Goal: Transaction & Acquisition: Purchase product/service

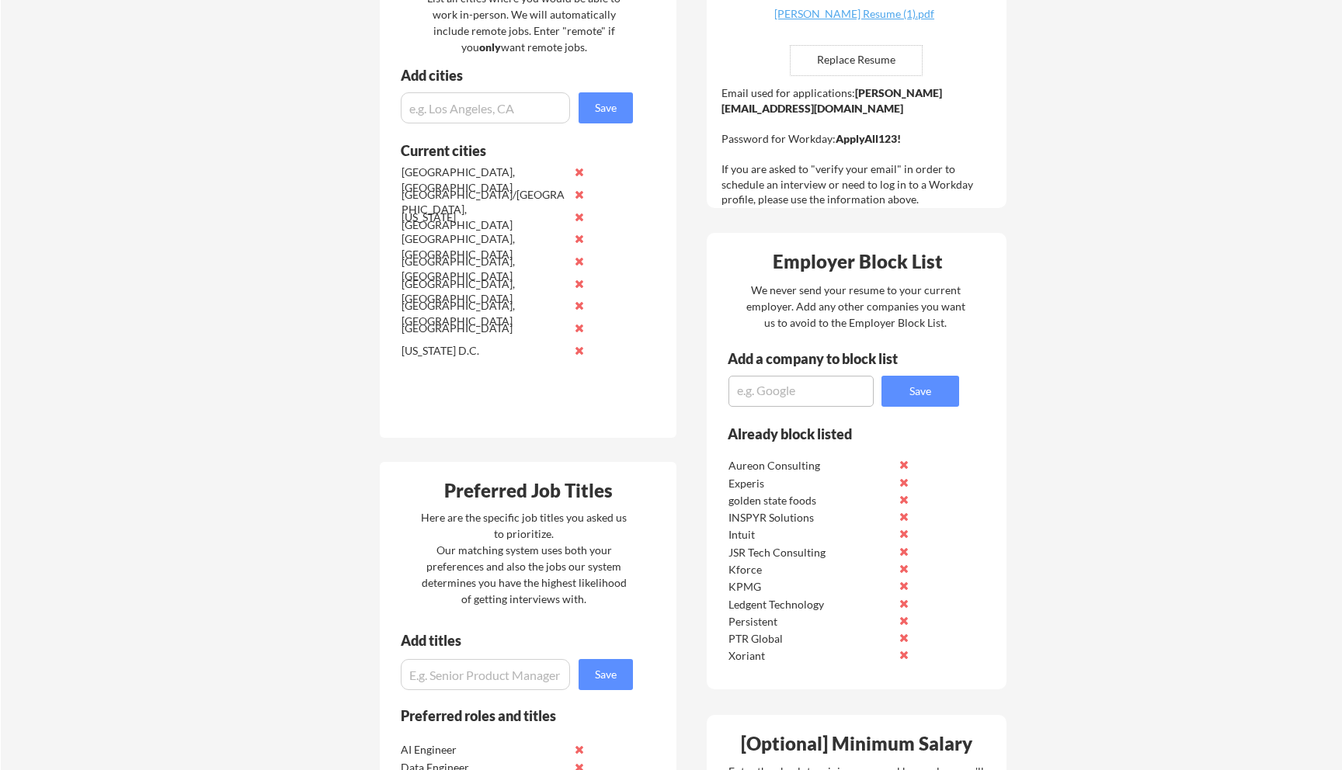
scroll to position [817, 0]
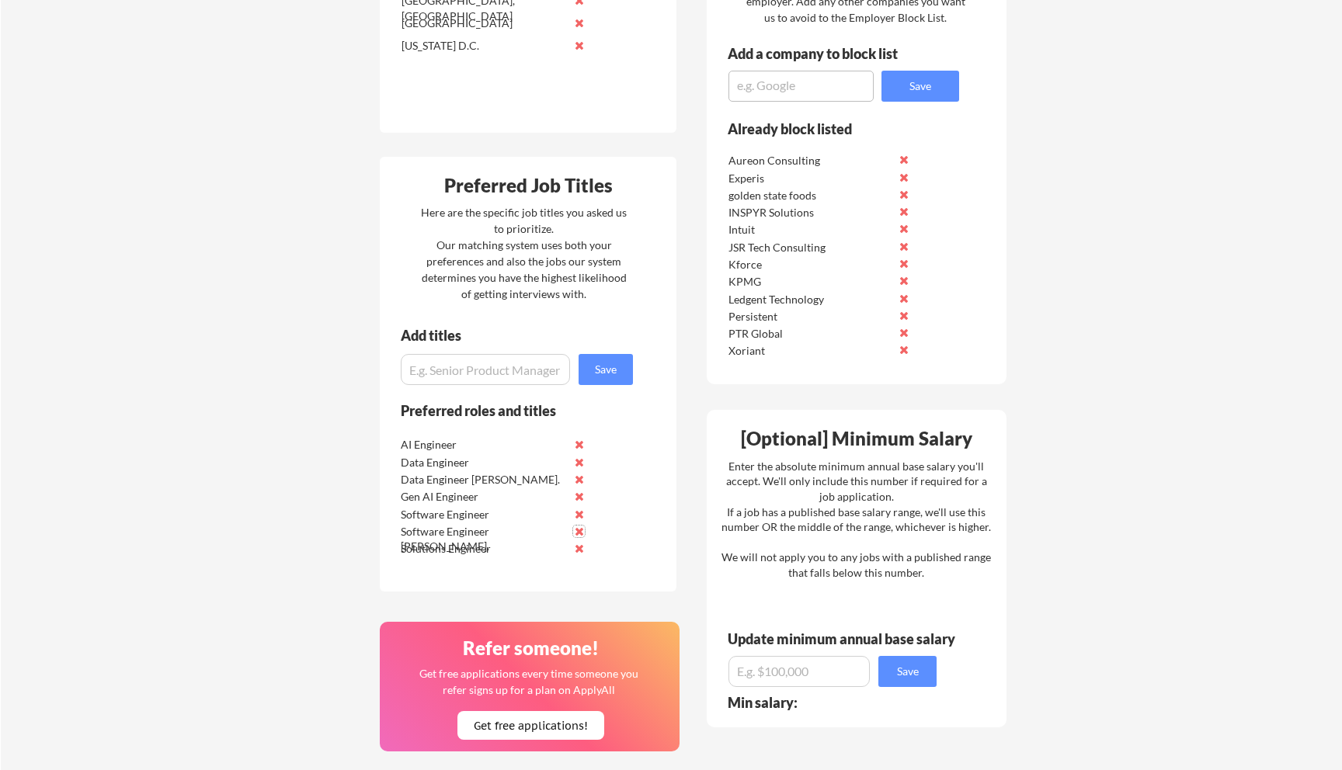
click at [578, 534] on button at bounding box center [579, 532] width 12 height 12
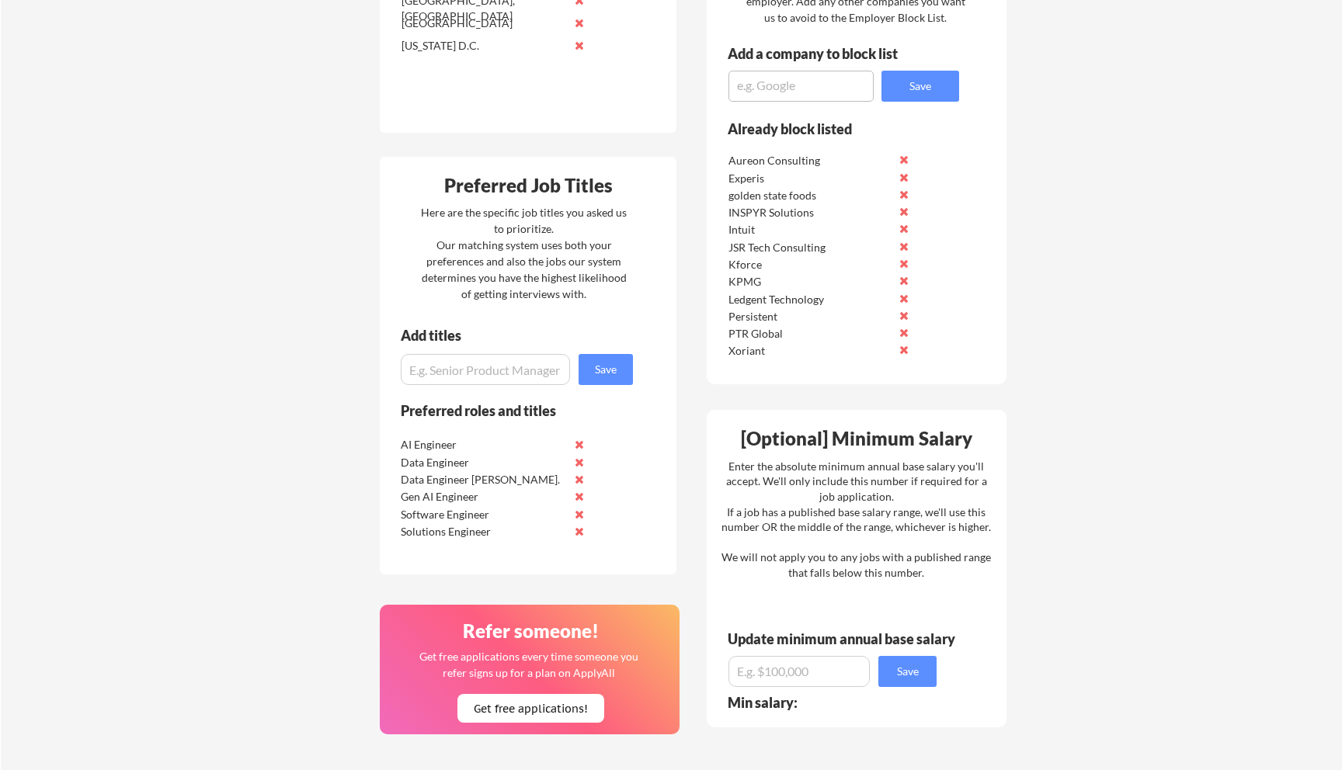
click at [583, 514] on button at bounding box center [579, 515] width 12 height 12
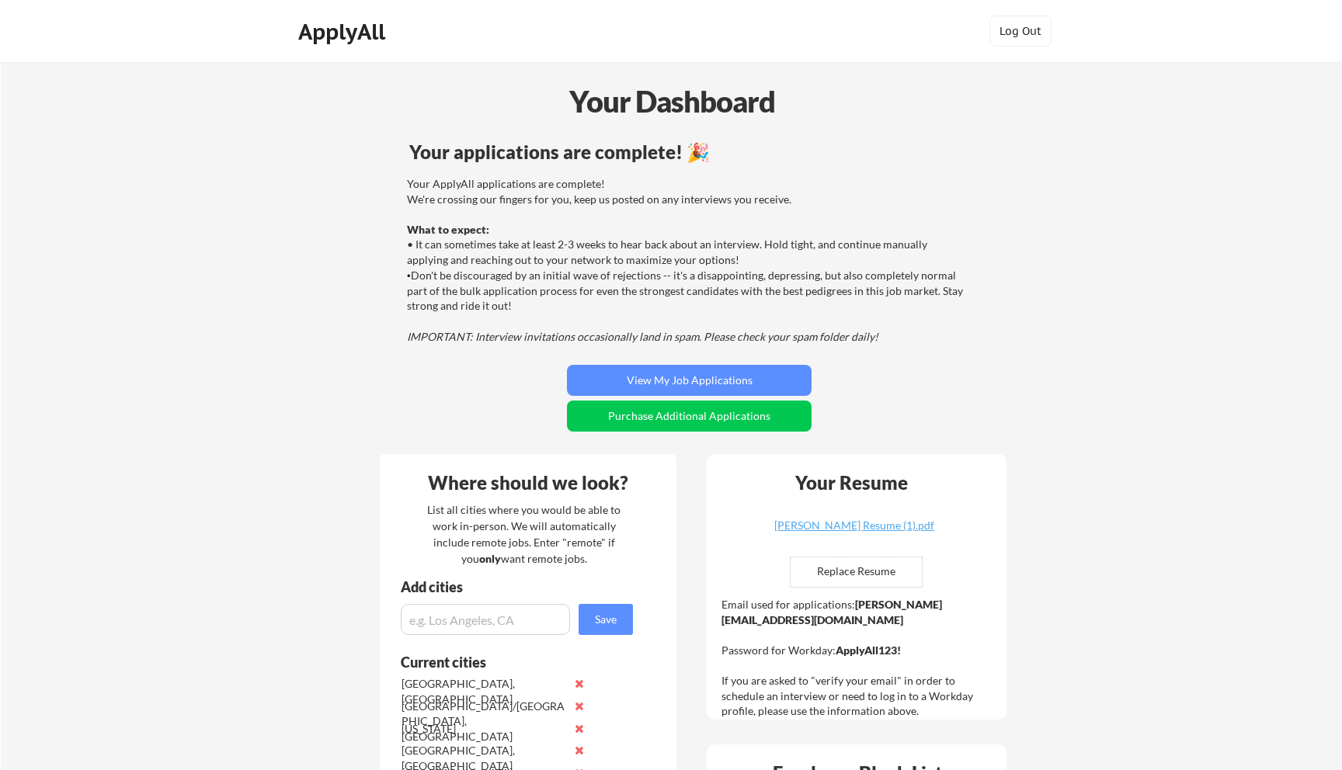
scroll to position [193, 0]
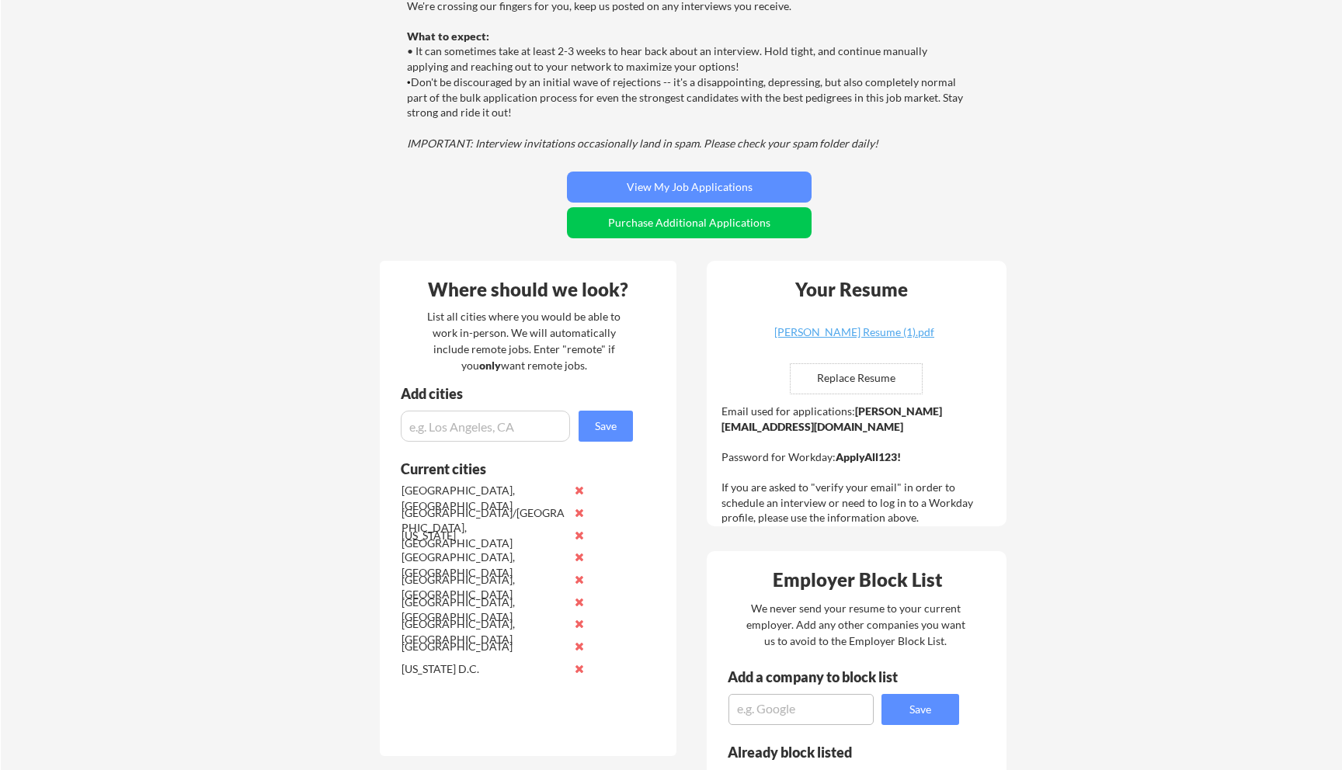
click at [502, 425] on input "input" at bounding box center [485, 426] width 169 height 31
type input "United States"
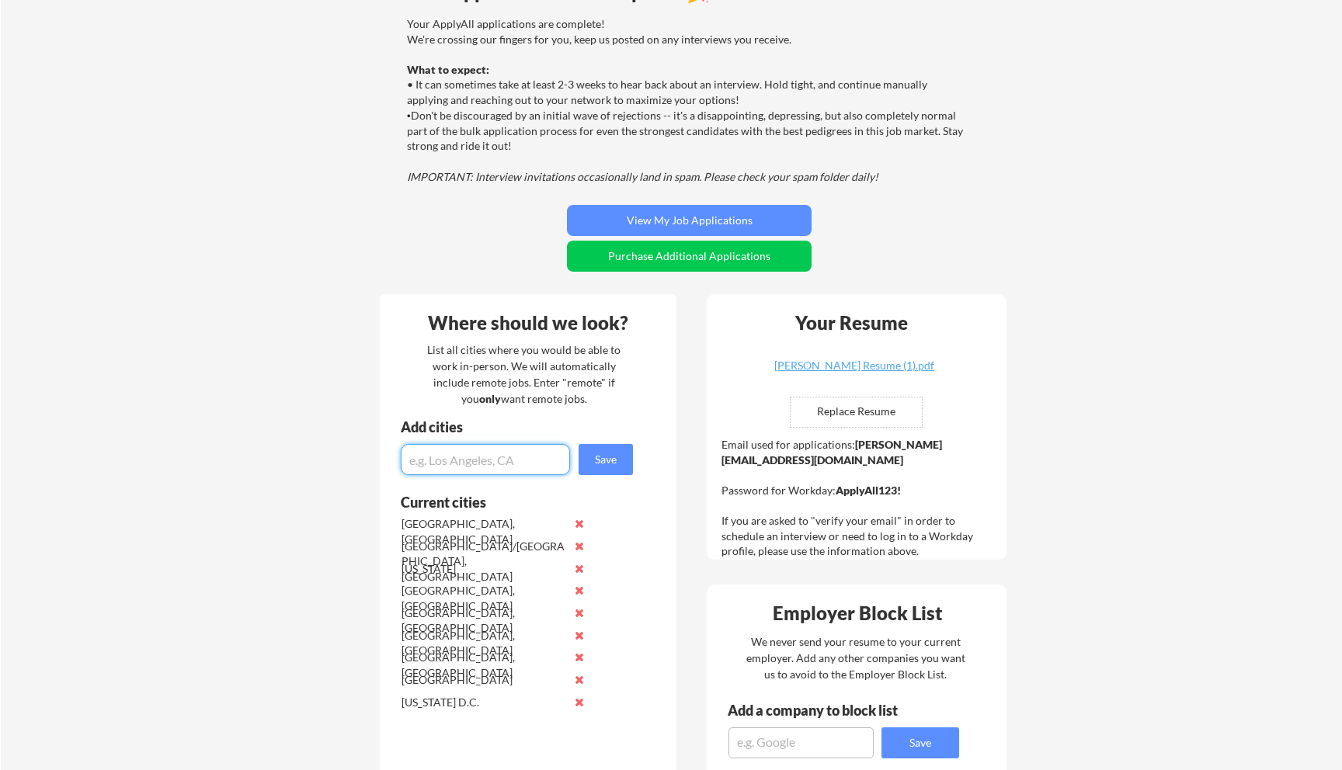
scroll to position [144, 0]
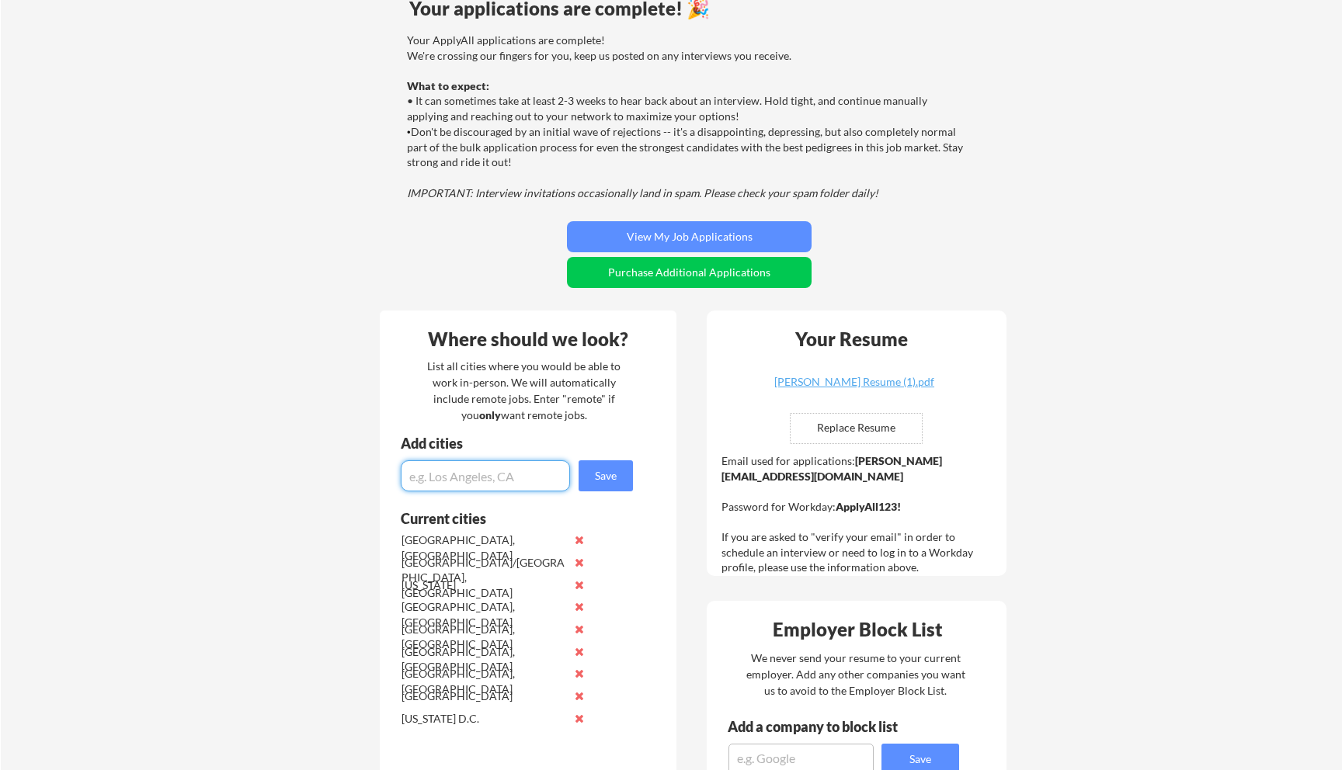
click at [843, 438] on input "file" at bounding box center [855, 429] width 131 height 30
type input "C:\fakepath\Priyank Gupta Resume (8).pdf"
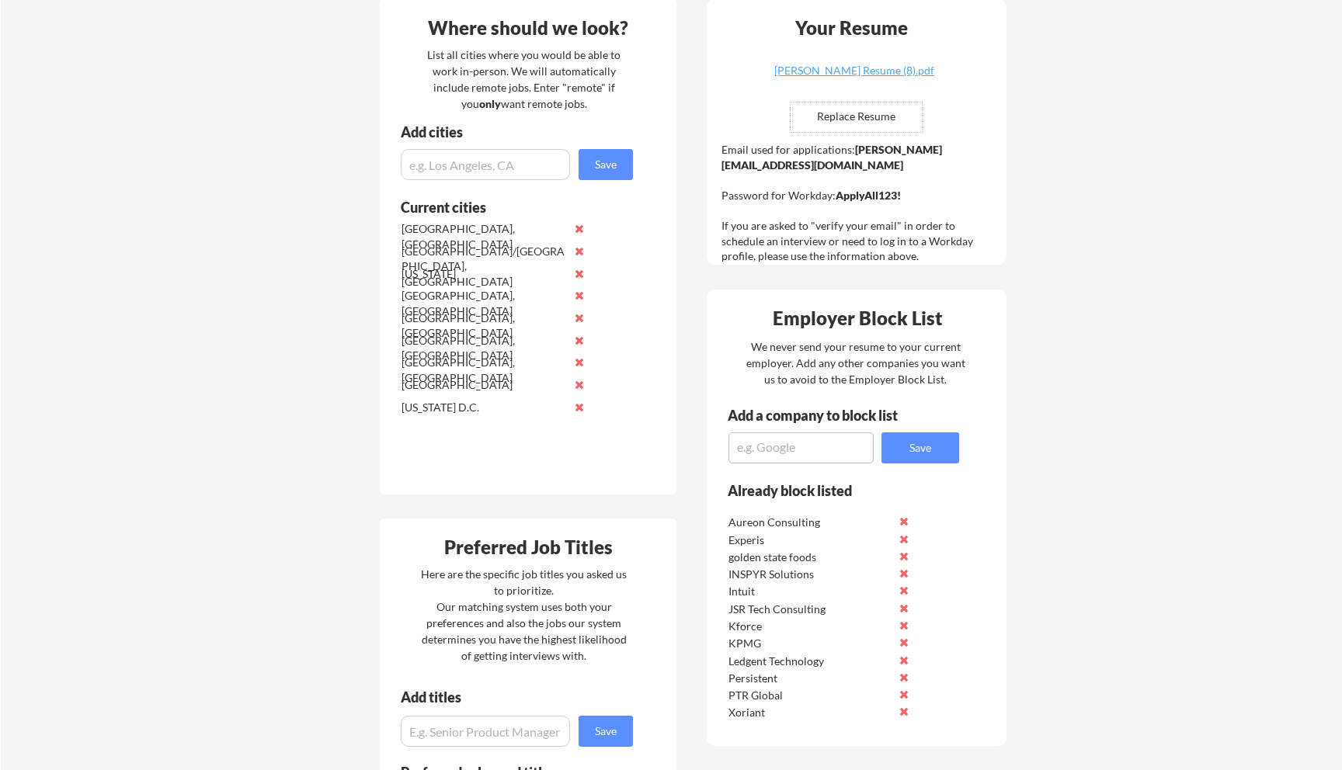
scroll to position [0, 0]
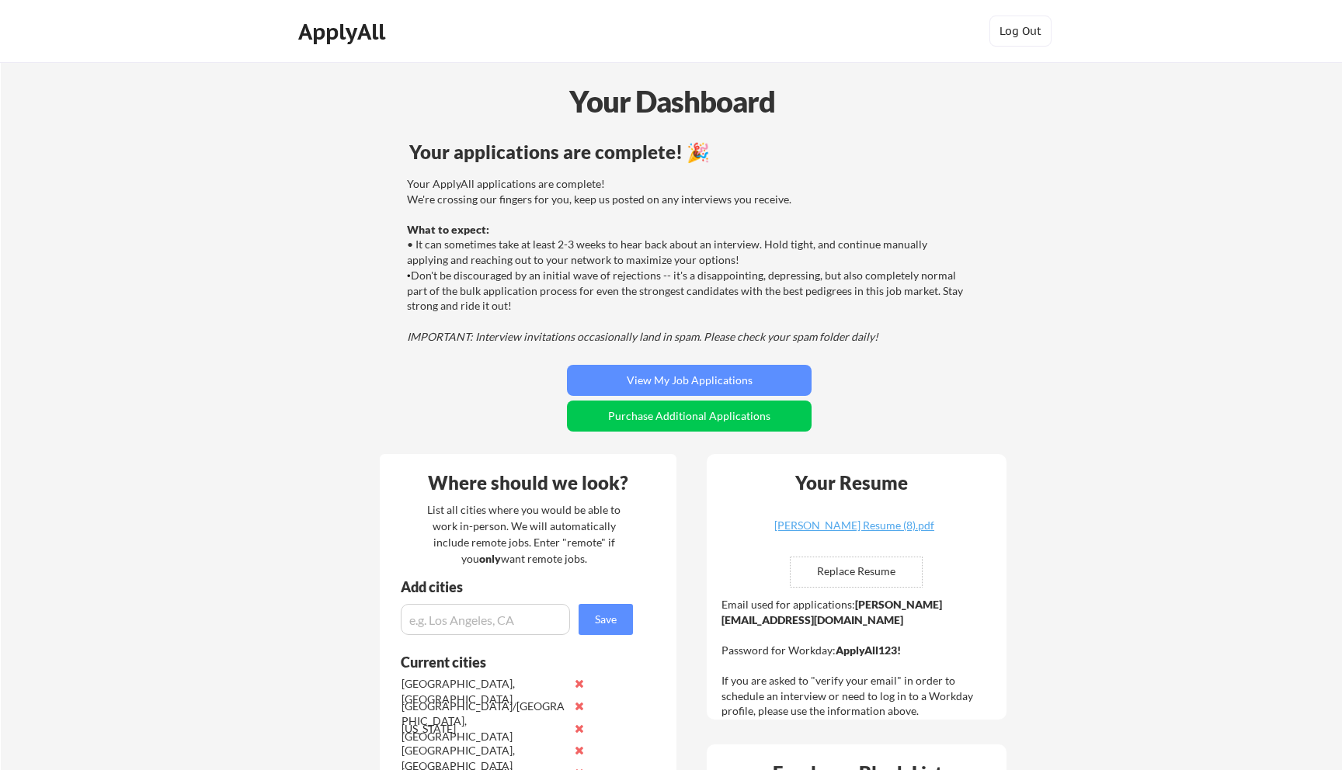
click at [695, 408] on button "Purchase Additional Applications" at bounding box center [689, 416] width 245 height 31
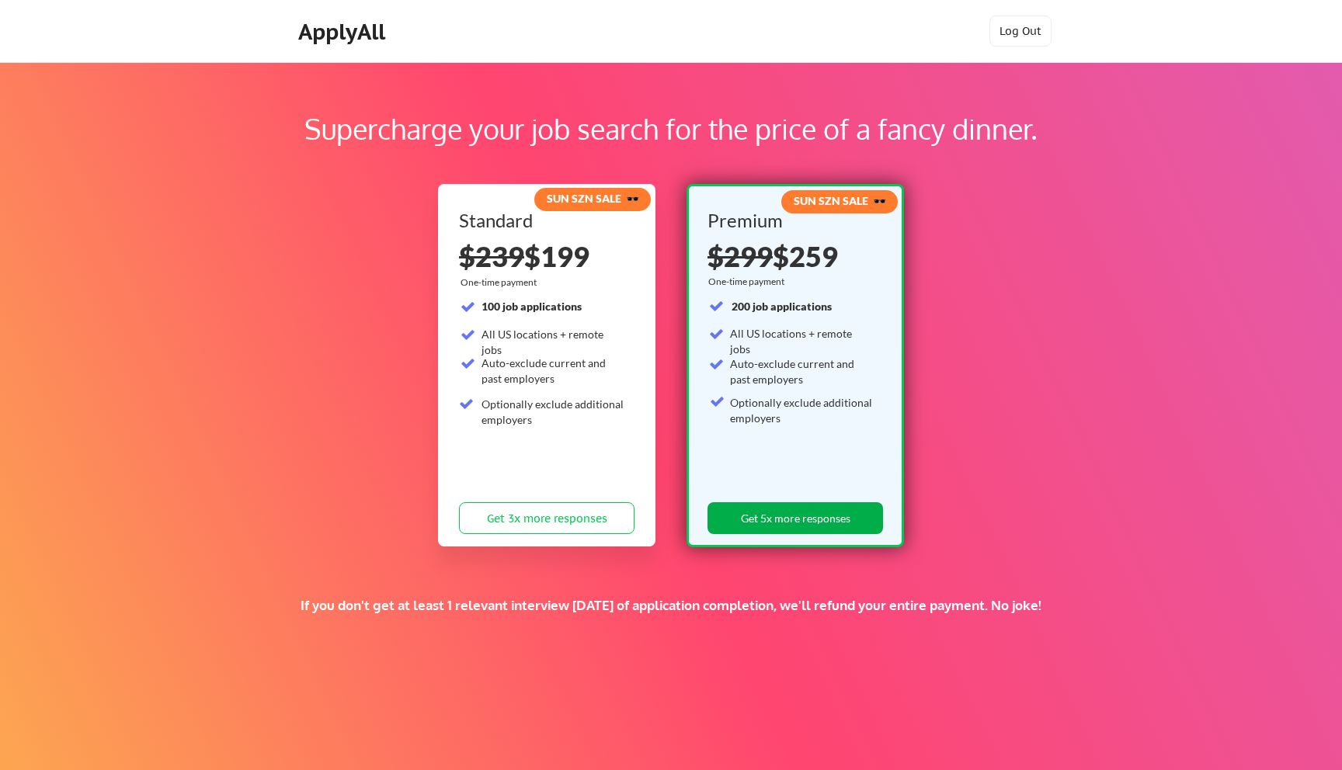
click at [780, 522] on button "Get 5x more responses" at bounding box center [794, 518] width 175 height 32
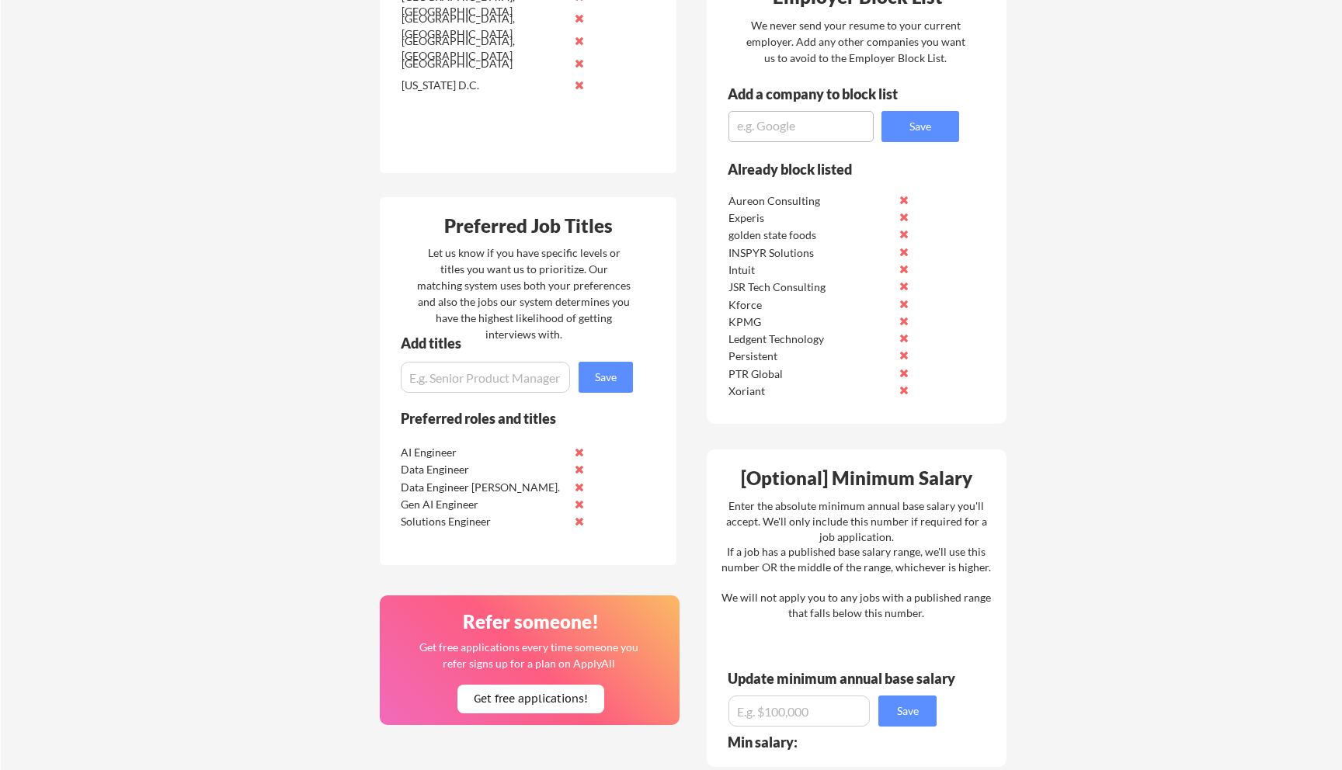
scroll to position [579, 0]
